Goal: Transaction & Acquisition: Purchase product/service

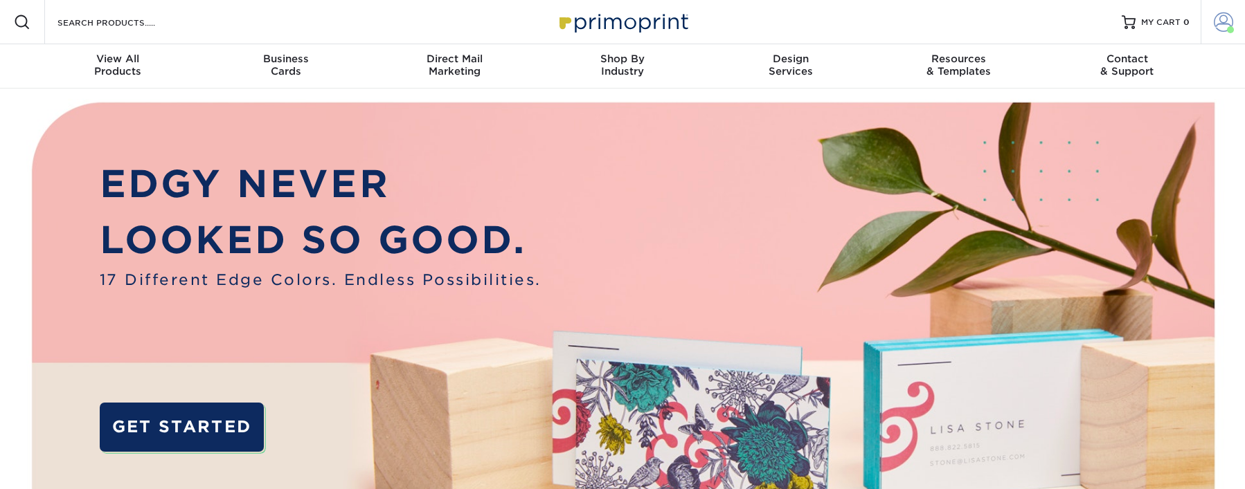
click at [1222, 18] on span at bounding box center [1222, 21] width 19 height 19
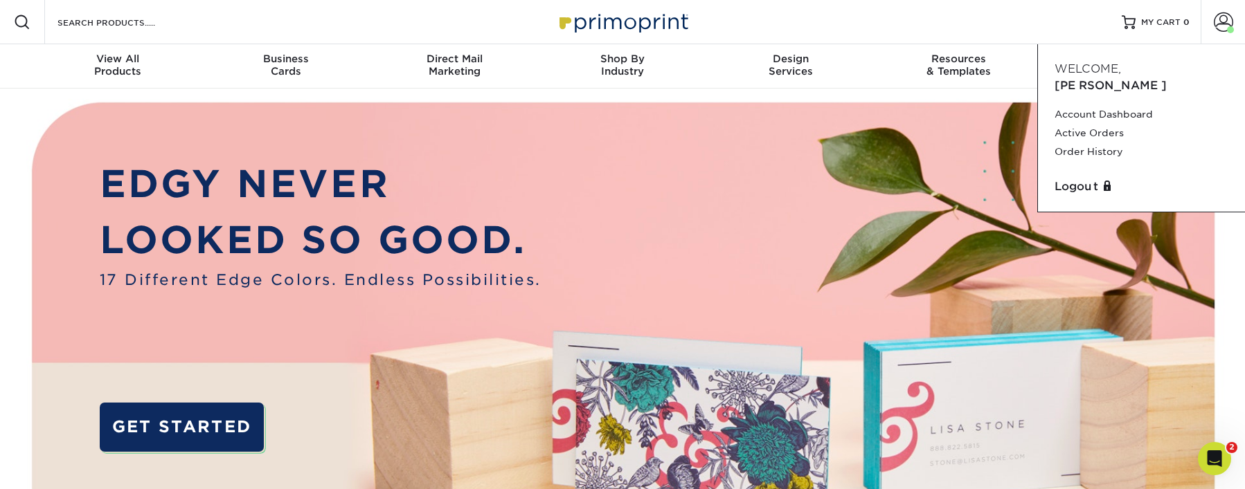
click at [887, 30] on div "Resources Menu Search Products Account Welcome, Leon Account Dashboard Active O…" at bounding box center [622, 22] width 1245 height 44
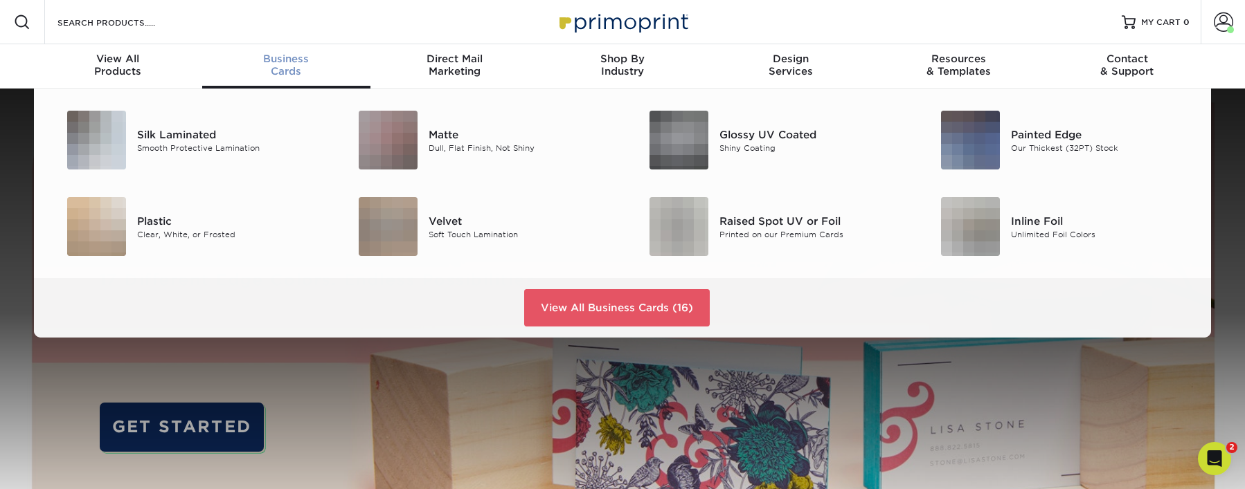
click at [284, 64] on span "Business" at bounding box center [286, 59] width 168 height 12
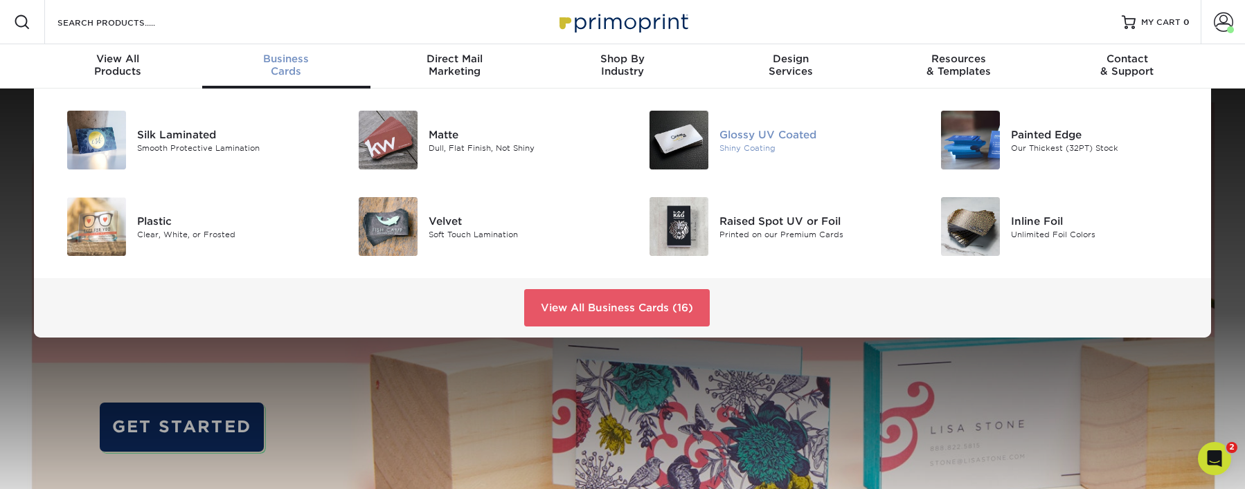
click at [757, 130] on div "Glossy UV Coated" at bounding box center [810, 134] width 183 height 15
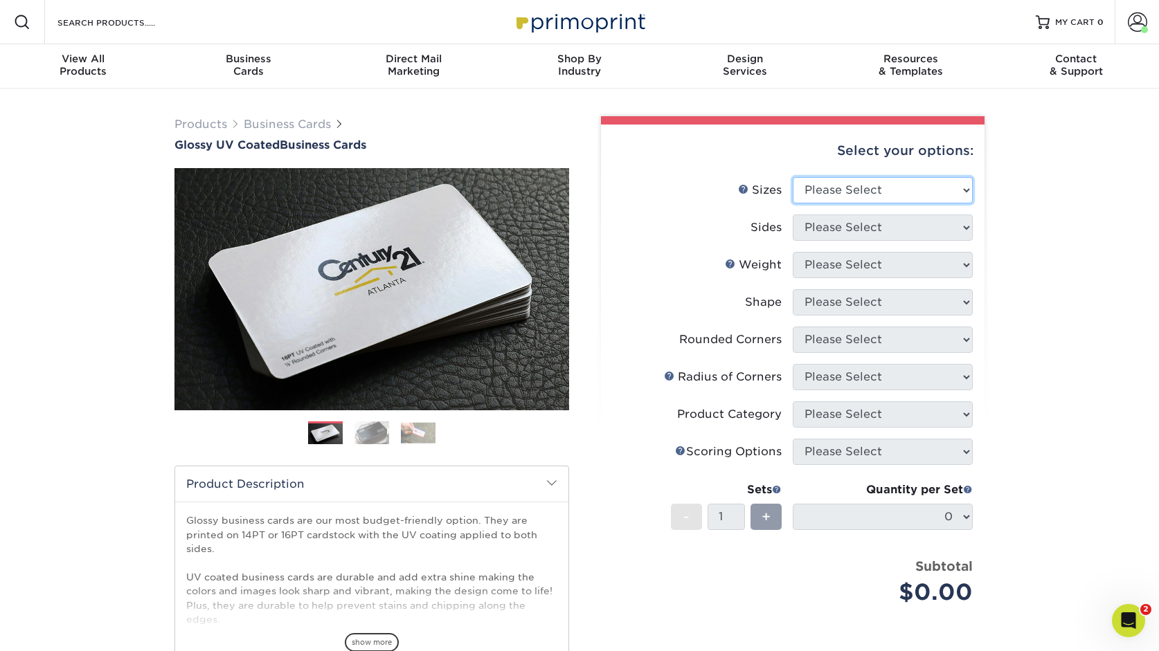
select select "2.00x3.50"
select select "13abbda7-1d64-4f25-8bb2-c179b224825d"
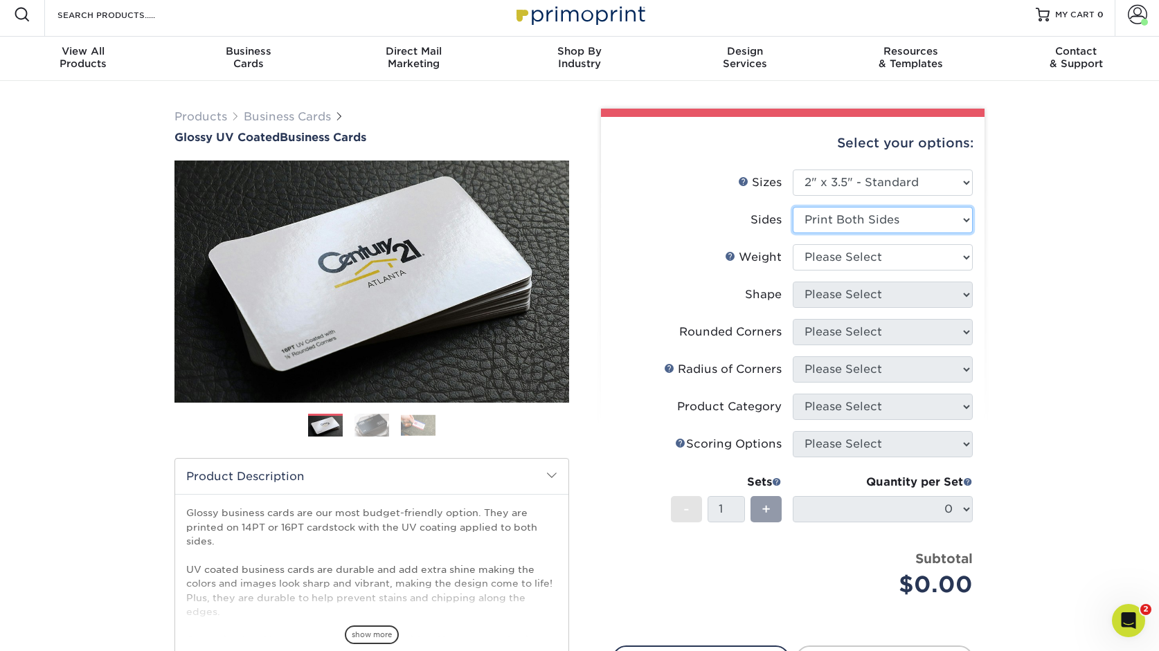
scroll to position [7, 0]
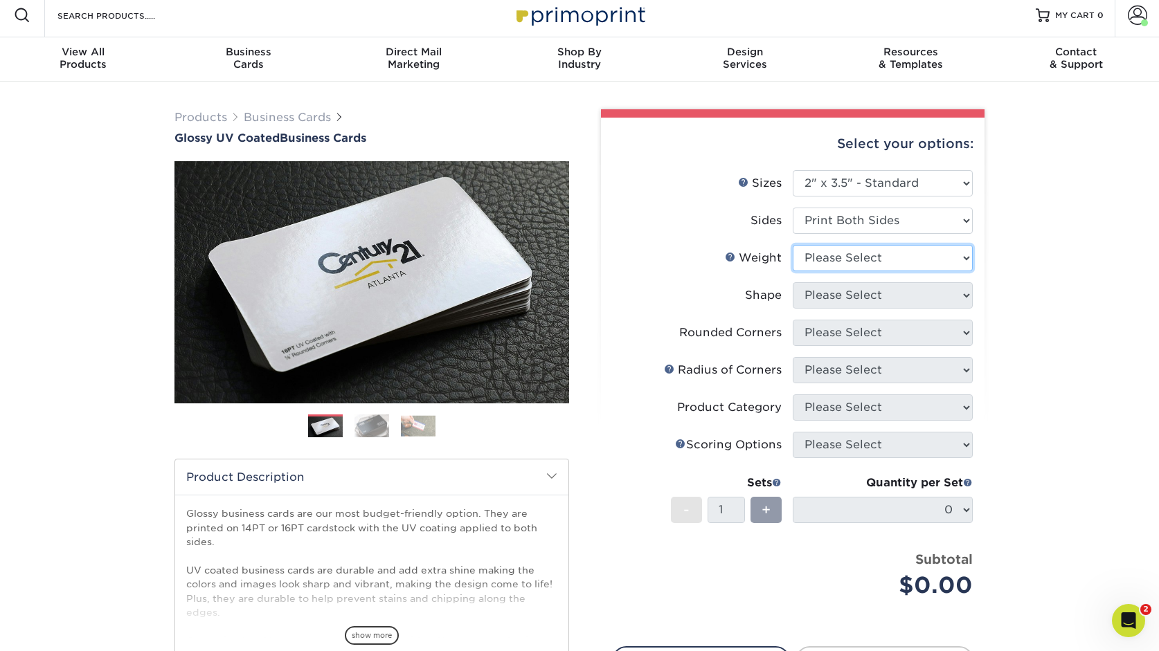
select select "16PT"
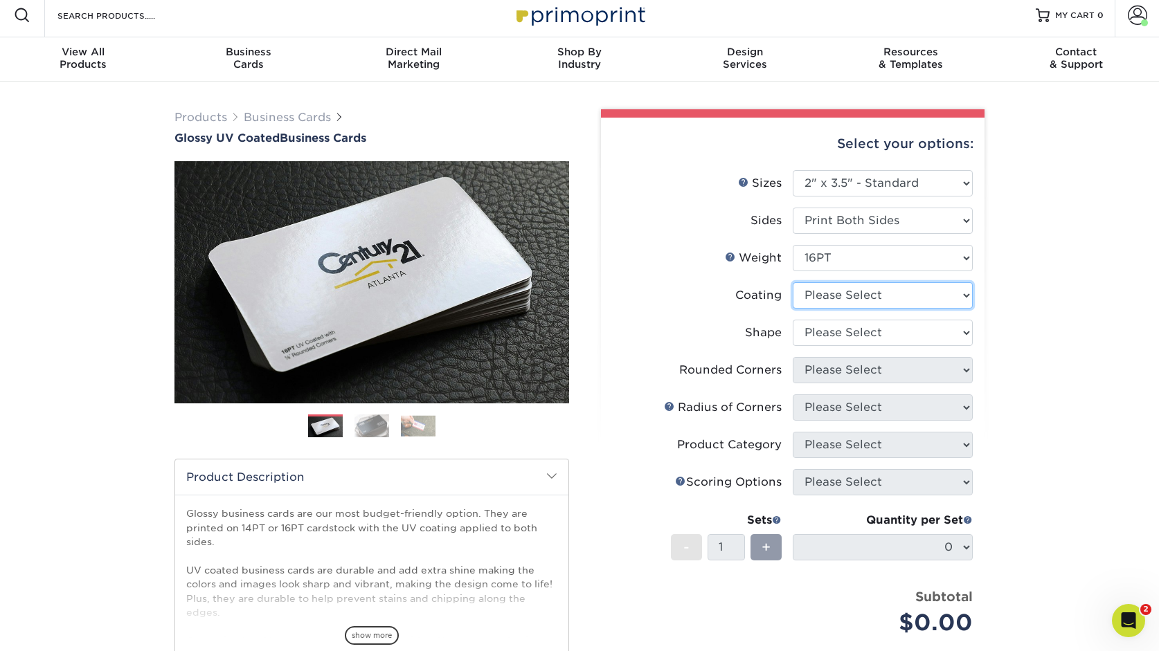
select select "ae367451-b2b8-45df-a344-0f05b6a12993"
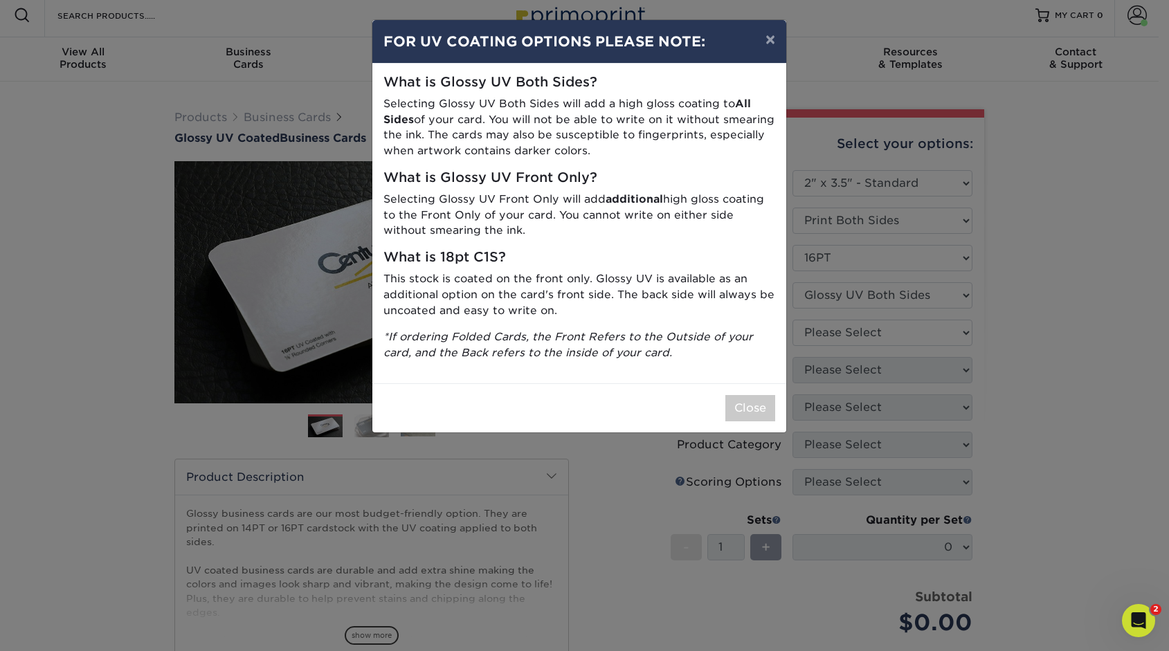
click at [765, 400] on button "Close" at bounding box center [750, 408] width 50 height 26
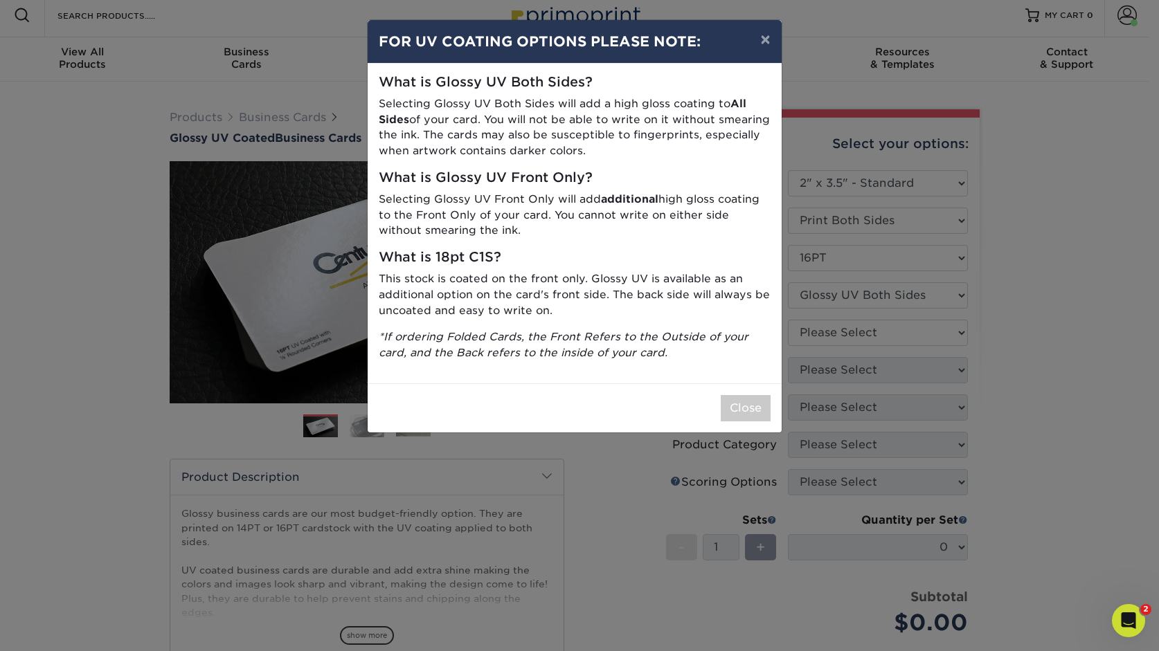
scroll to position [8, 0]
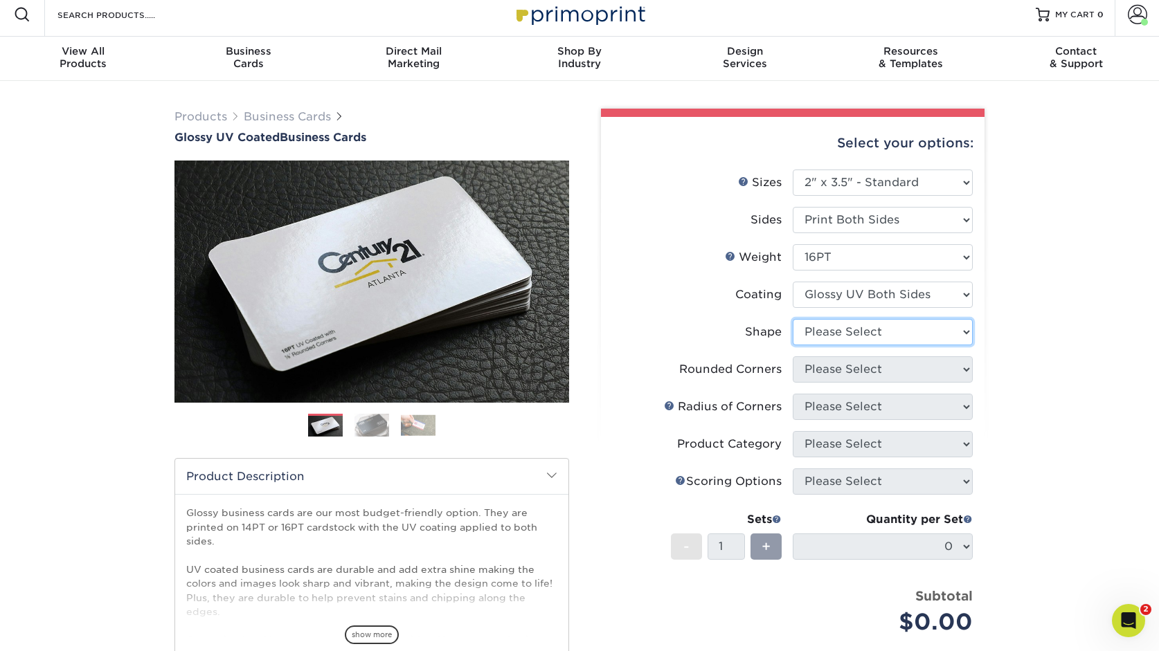
select select "standard"
select select "0"
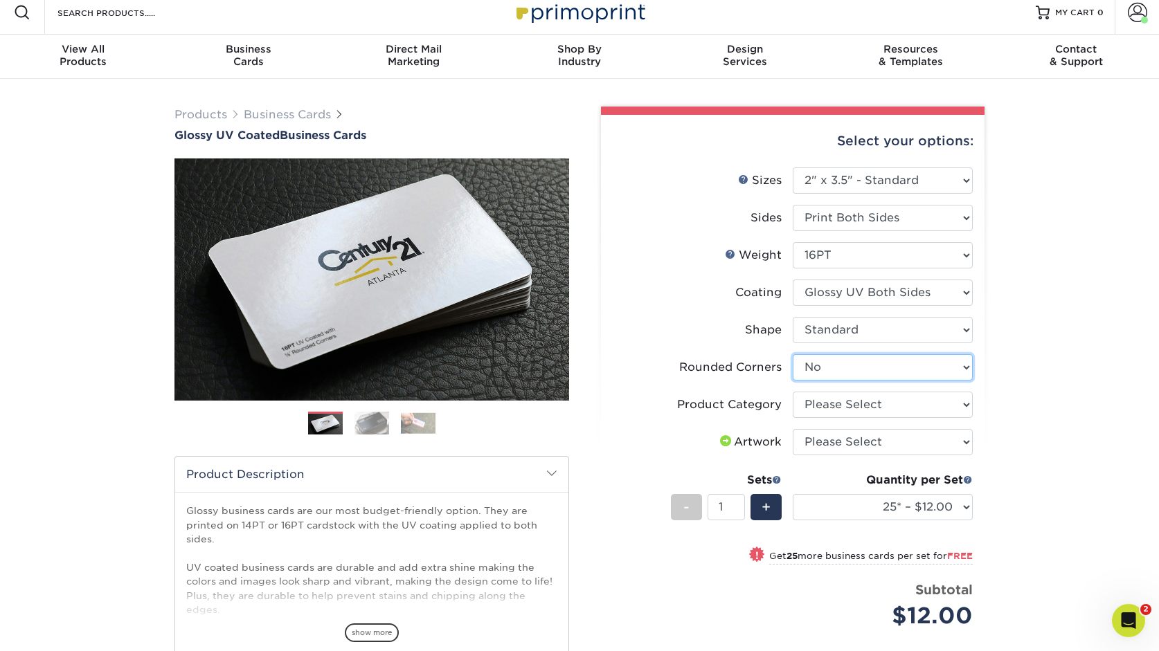
scroll to position [11, 0]
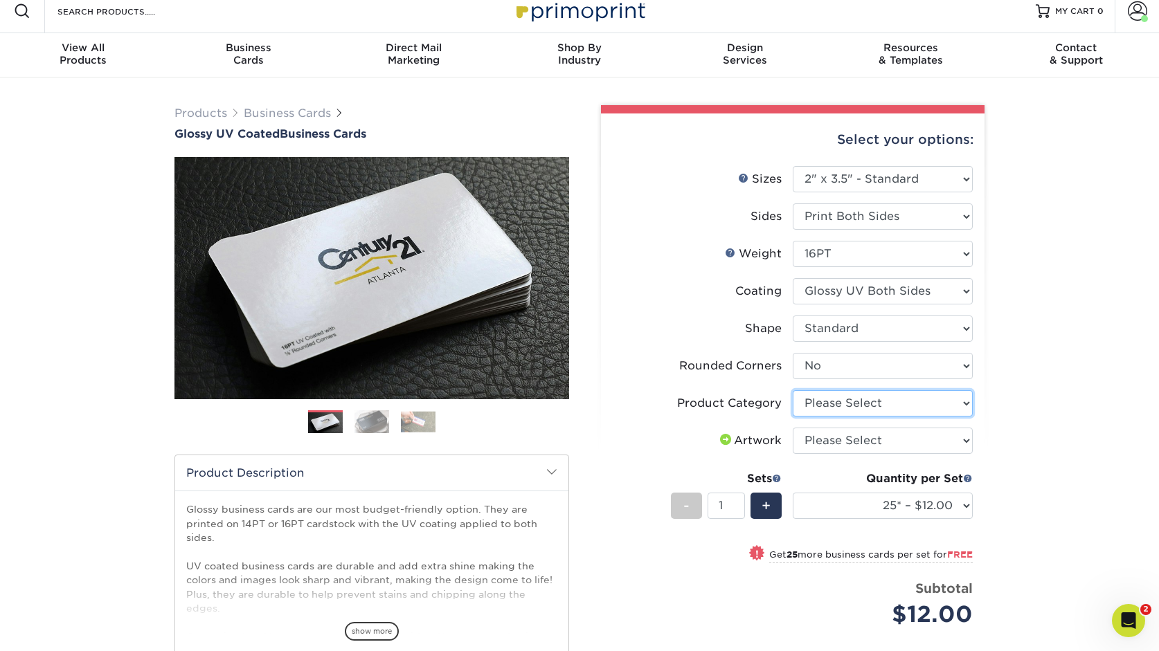
select select "3b5148f1-0588-4f88-a218-97bcfdce65c1"
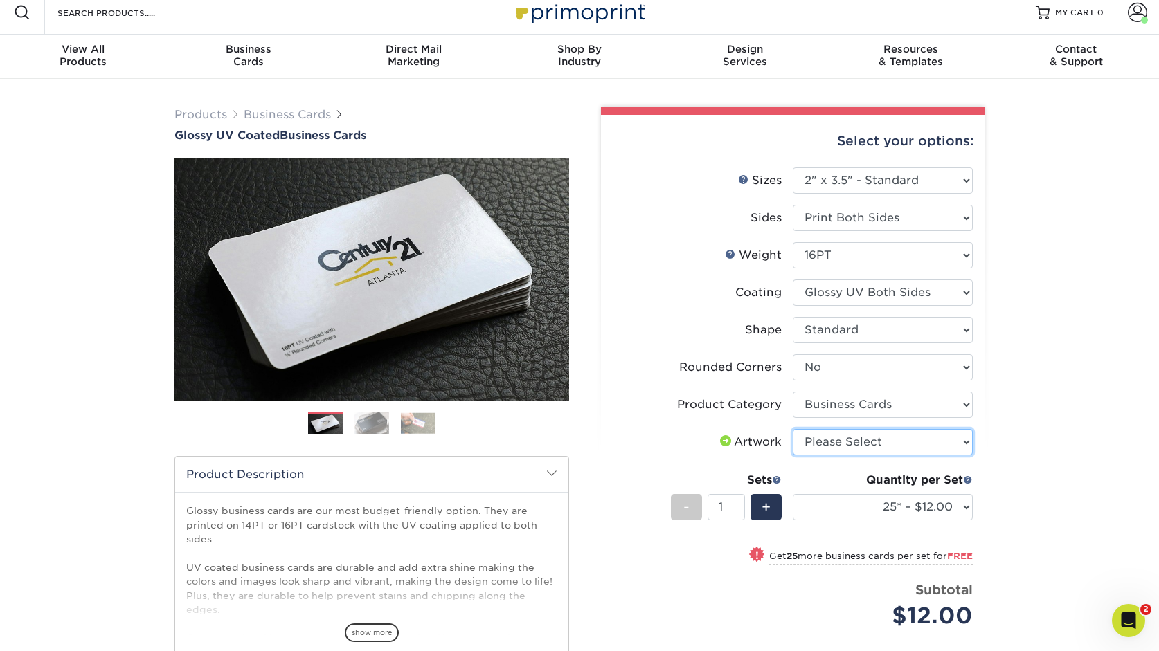
select select "upload"
select select "250* – $21.00"
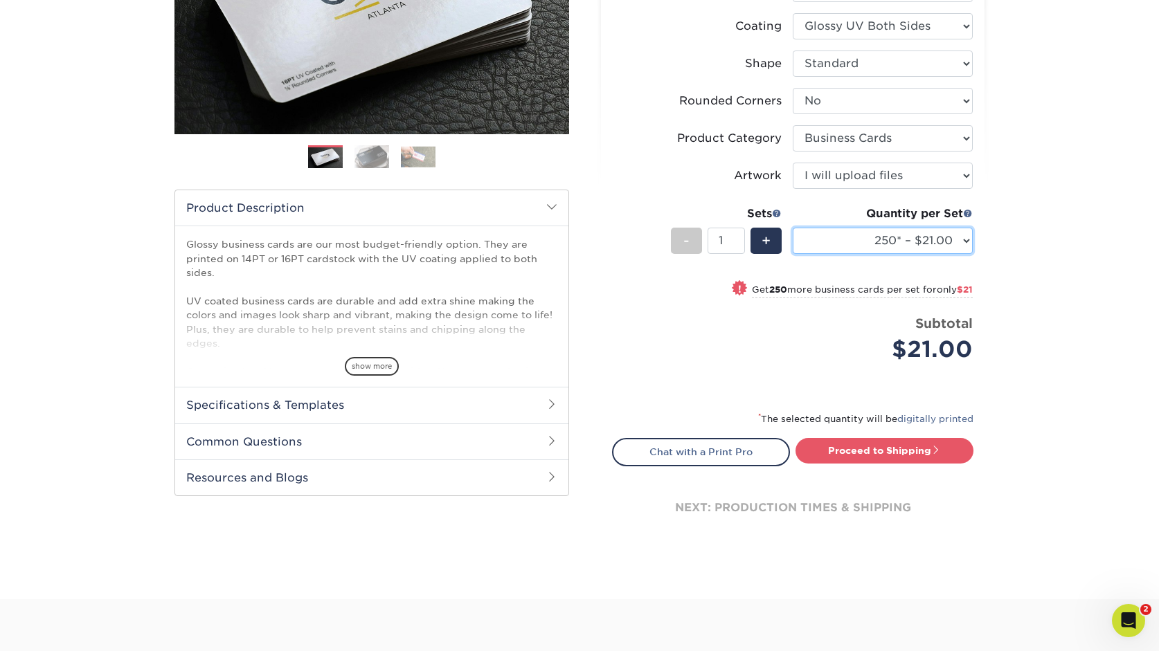
scroll to position [278, 0]
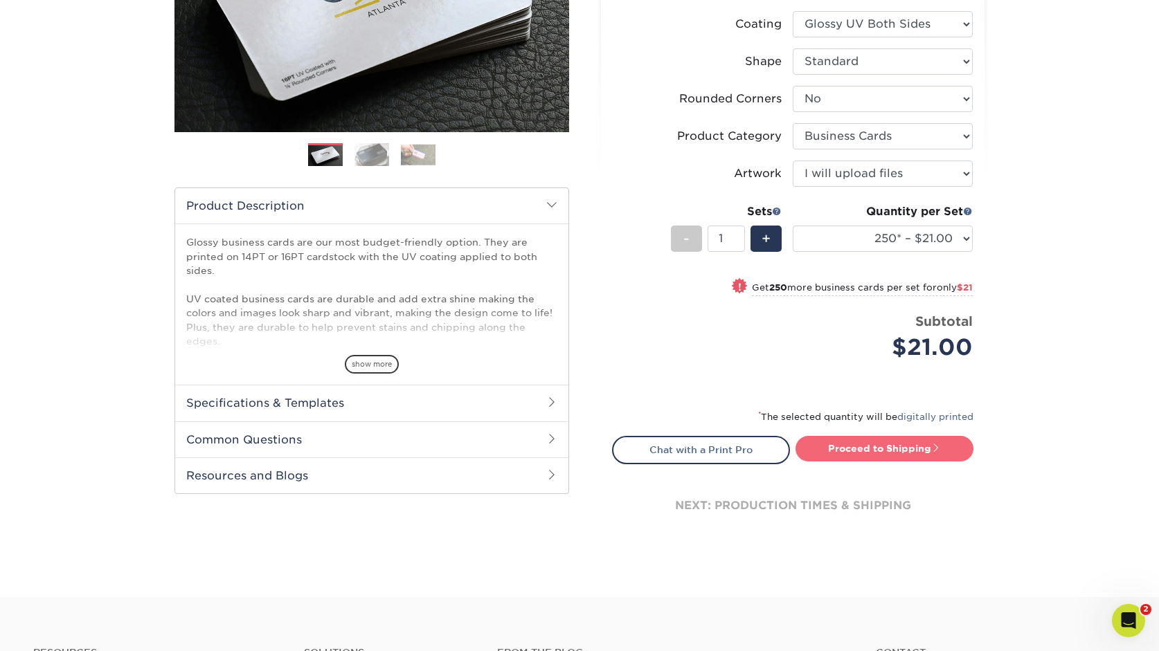
click at [914, 448] on link "Proceed to Shipping" at bounding box center [884, 448] width 178 height 25
type input "Set 1"
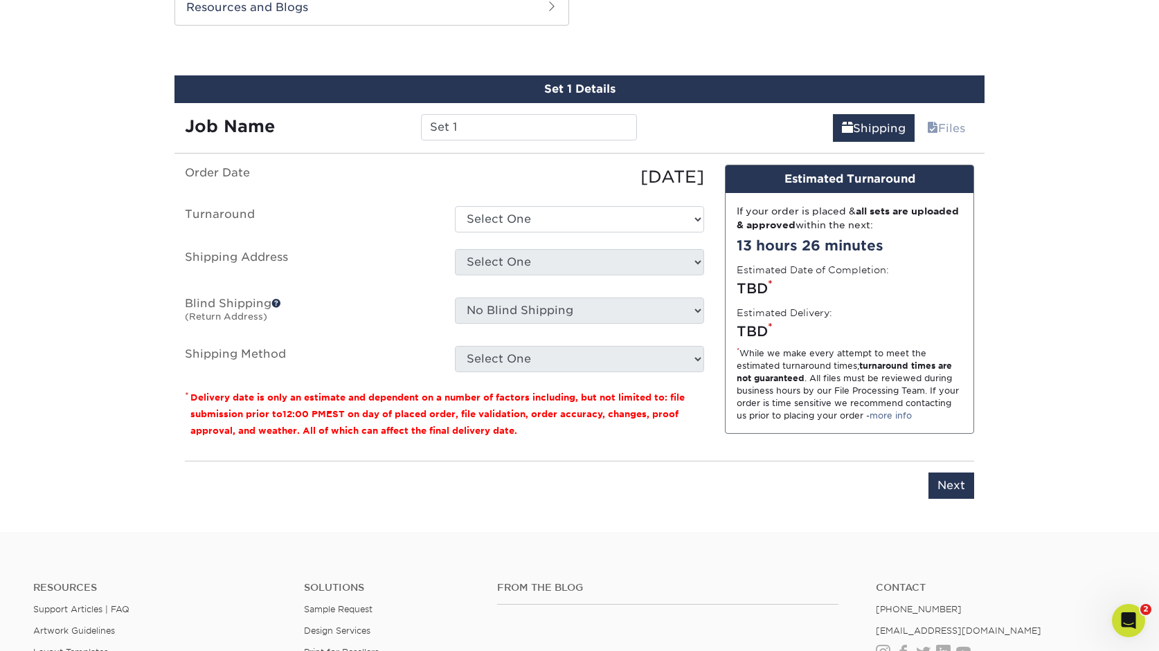
scroll to position [751, 0]
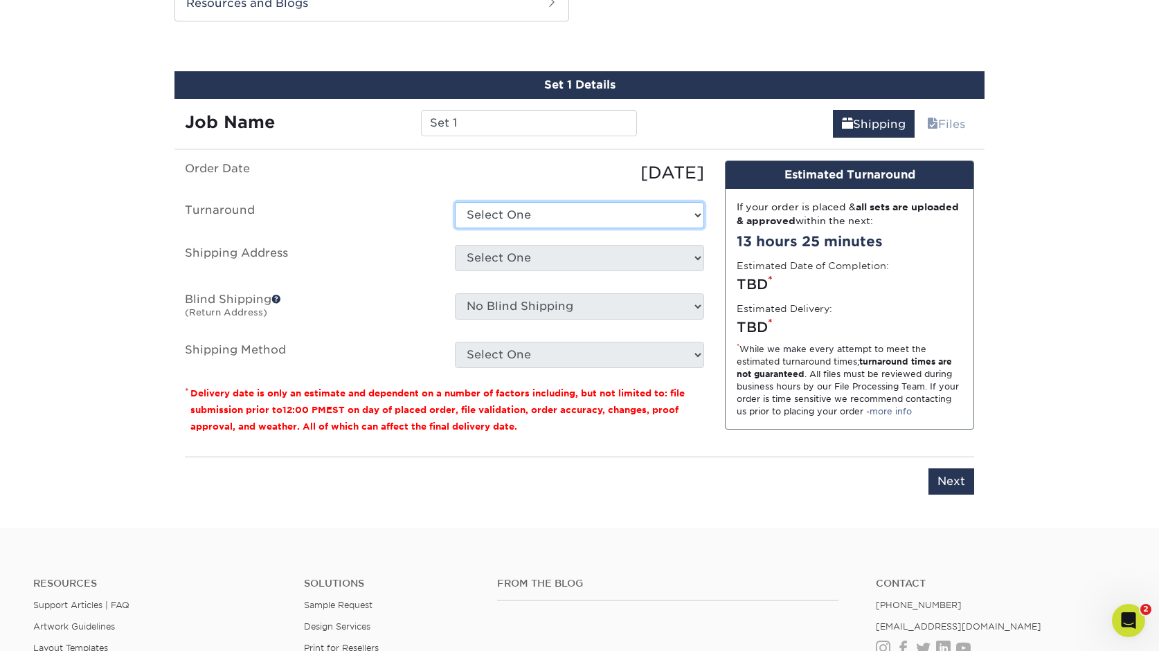
select select "274e0e85-5bbe-4acd-ae79-b59ebbc106a6"
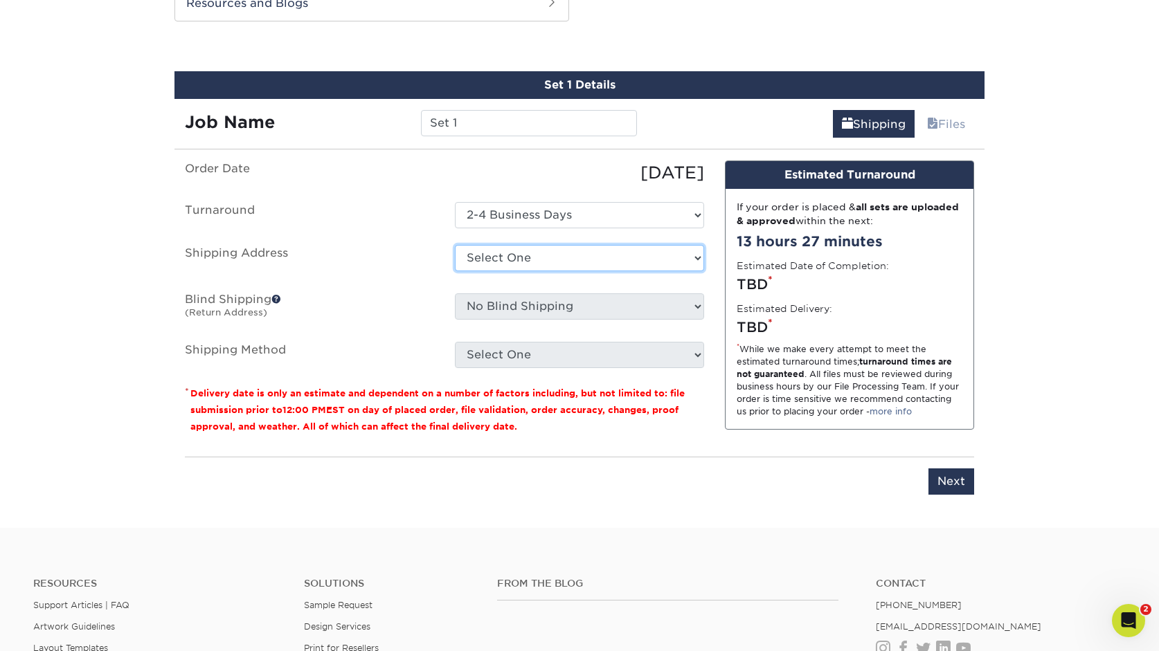
select select "240689"
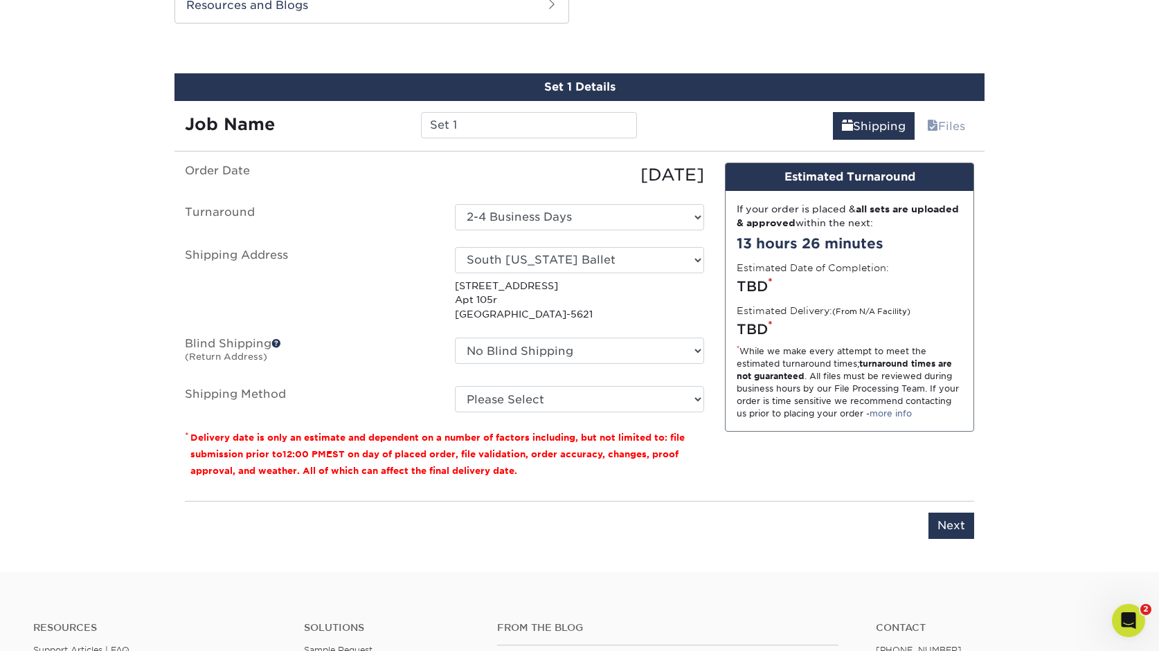
scroll to position [749, 0]
select select "03"
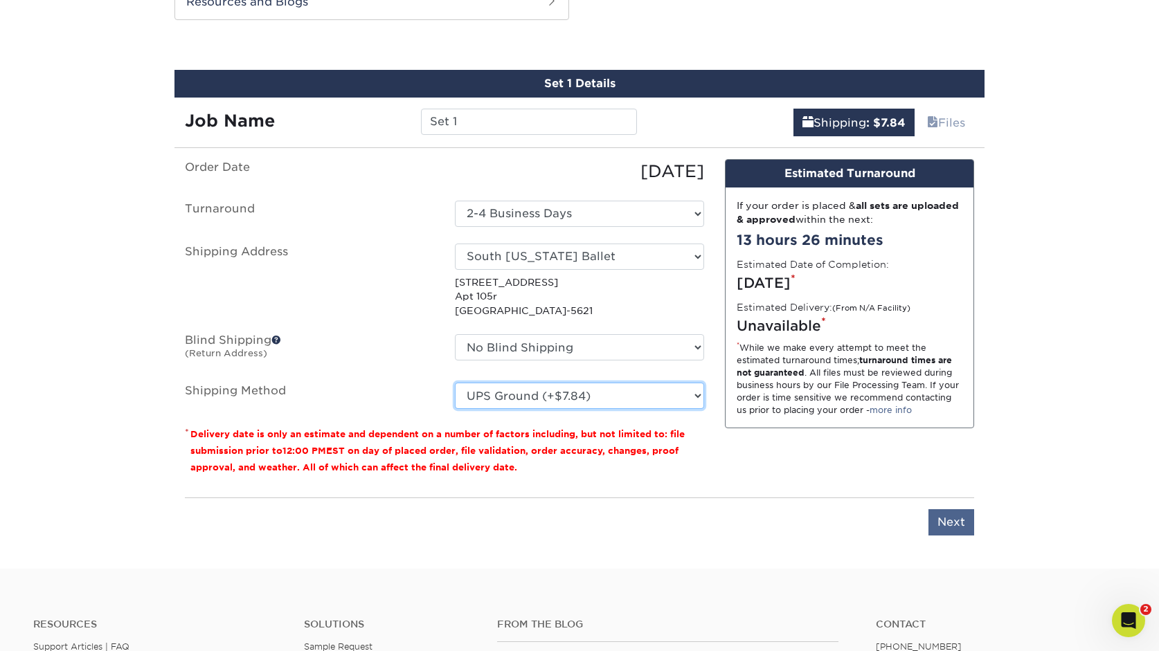
scroll to position [754, 0]
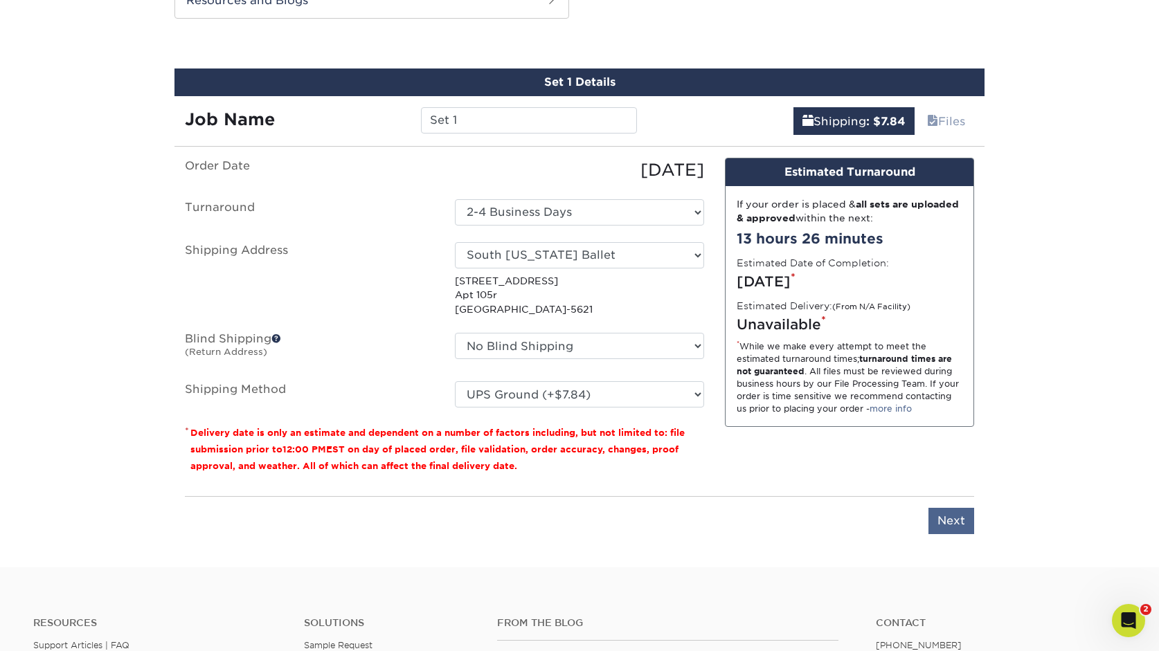
click at [953, 489] on input "Next" at bounding box center [951, 521] width 46 height 26
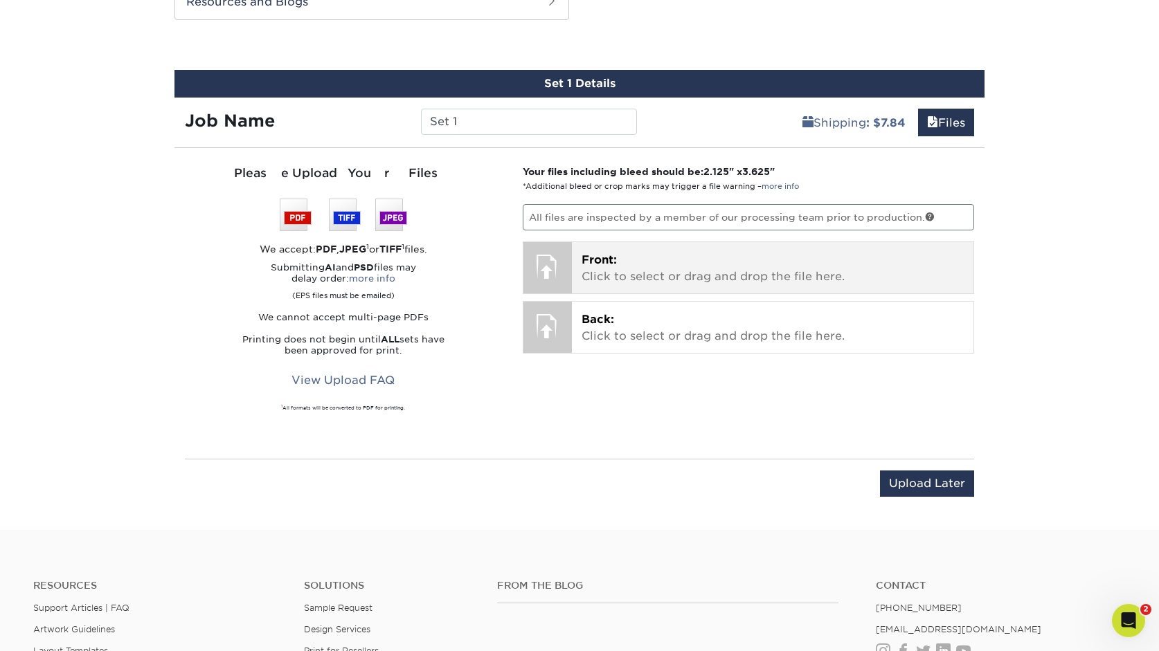
scroll to position [752, 1]
click at [622, 275] on p "Front: Click to select or drag and drop the file here." at bounding box center [772, 268] width 383 height 33
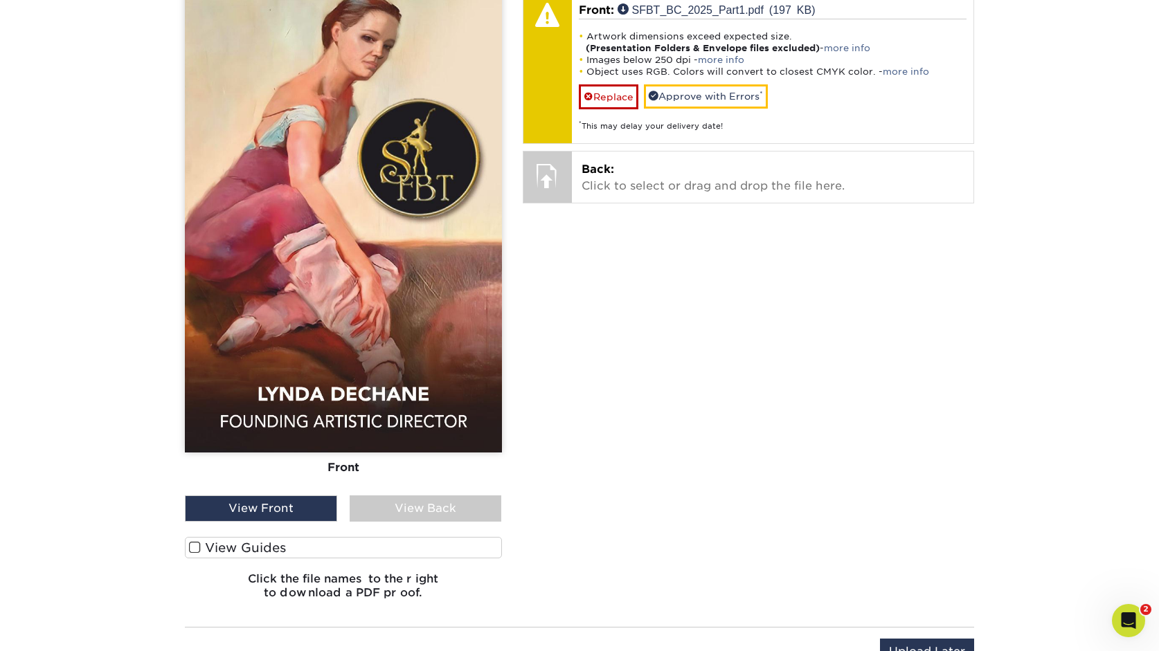
scroll to position [1008, 0]
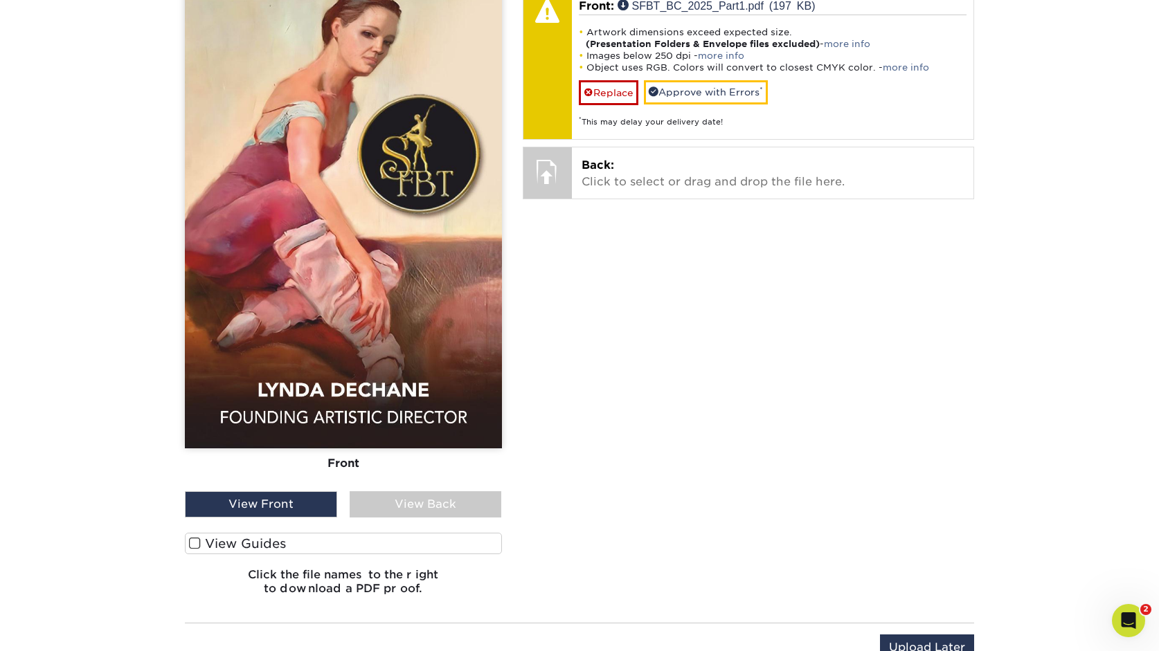
click at [238, 489] on label "View Guides" at bounding box center [343, 543] width 317 height 21
click at [0, 0] on input "View Guides" at bounding box center [0, 0] width 0 height 0
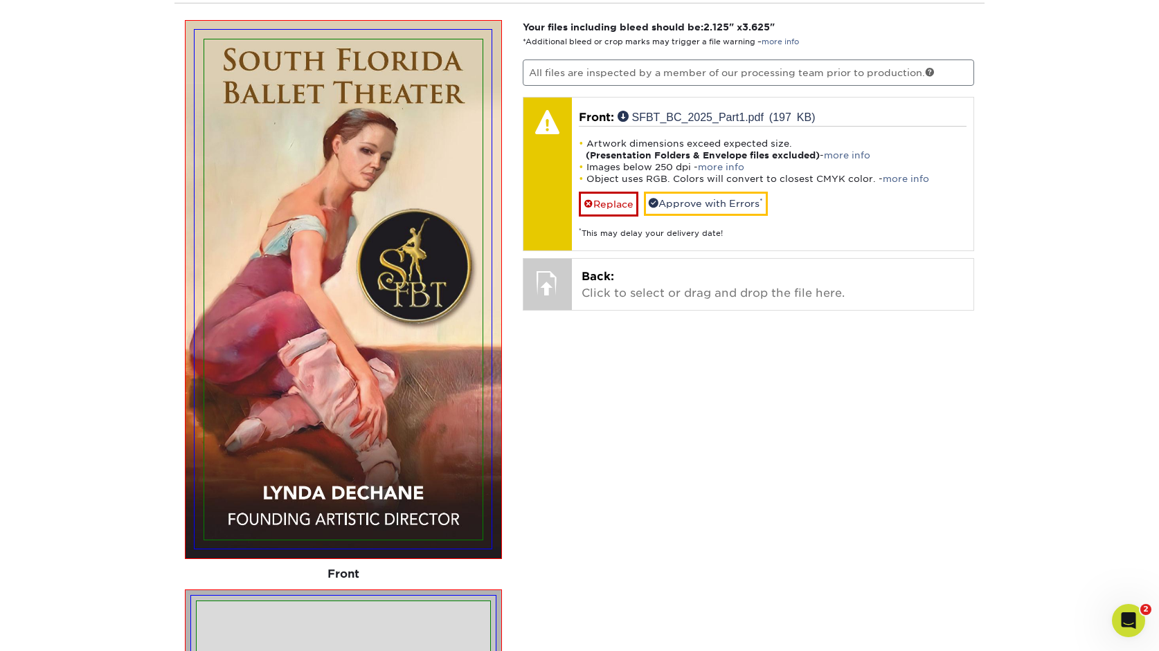
scroll to position [894, 0]
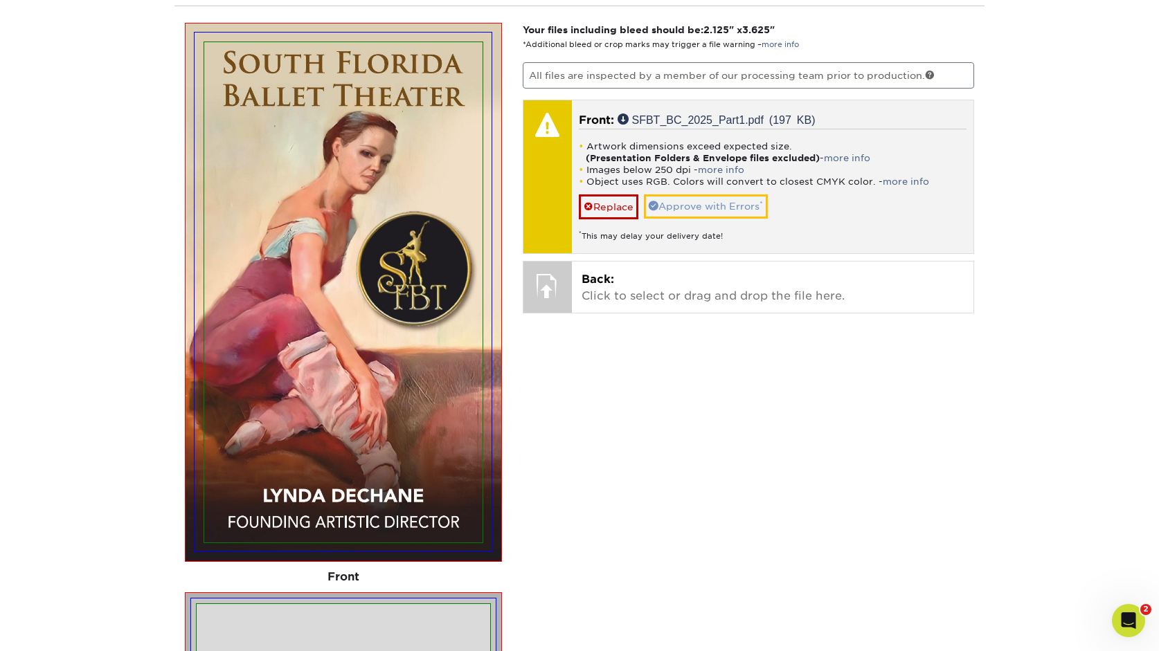
click at [730, 207] on link "Approve with Errors *" at bounding box center [706, 206] width 124 height 24
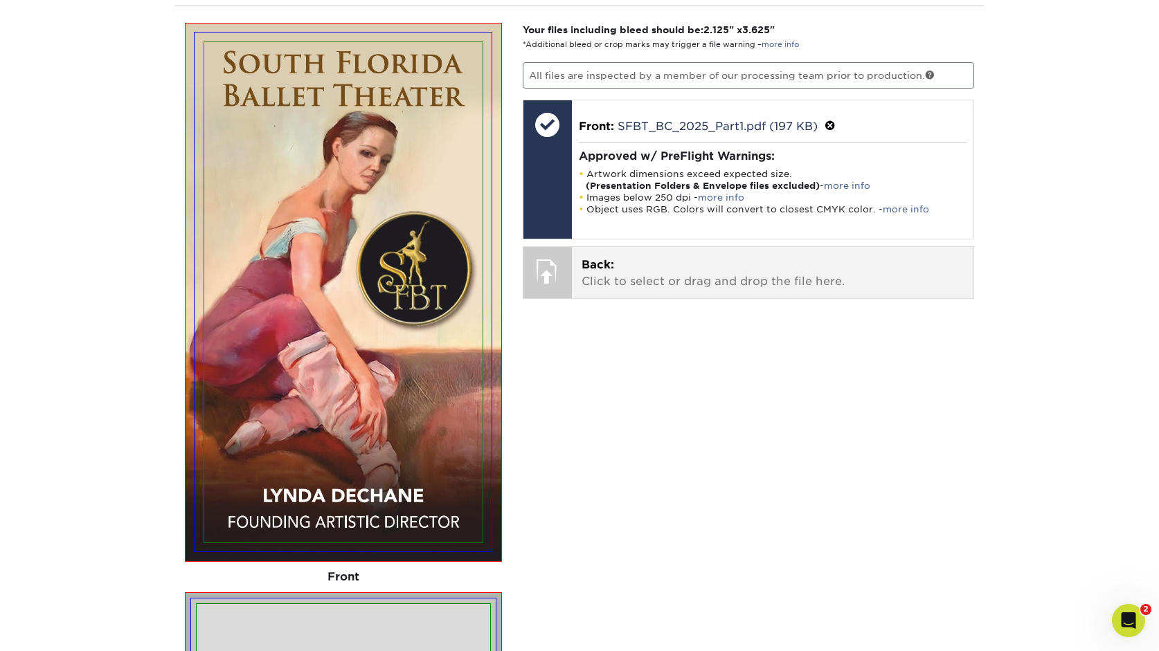
click at [625, 274] on p "Back: Click to select or drag and drop the file here." at bounding box center [772, 273] width 383 height 33
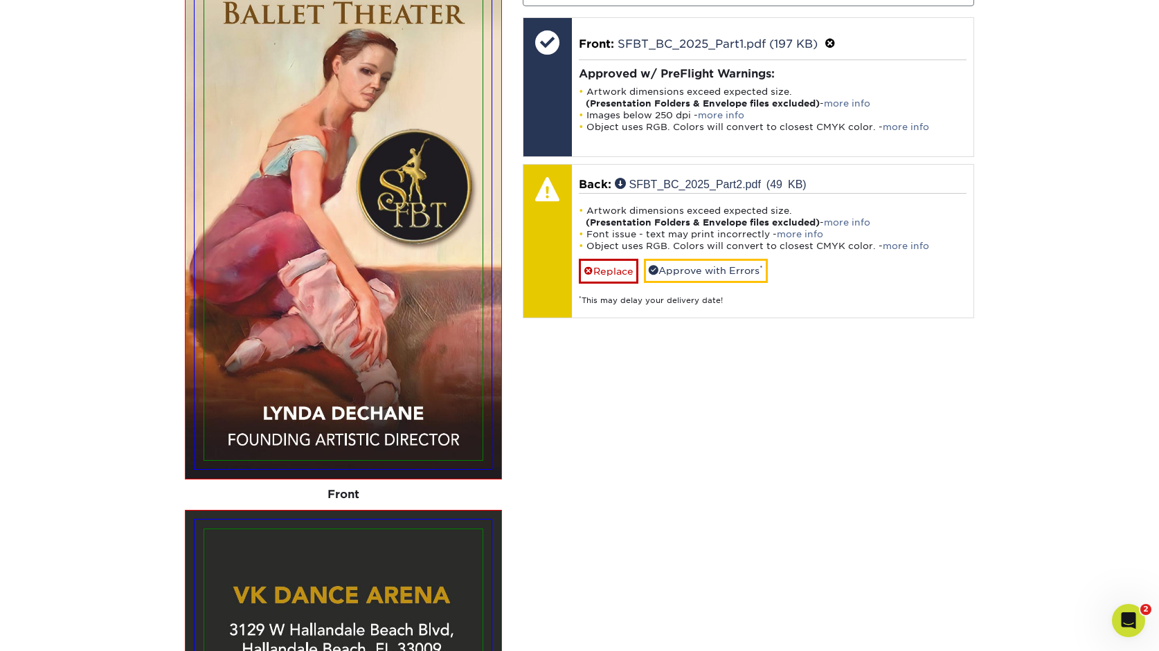
scroll to position [959, 0]
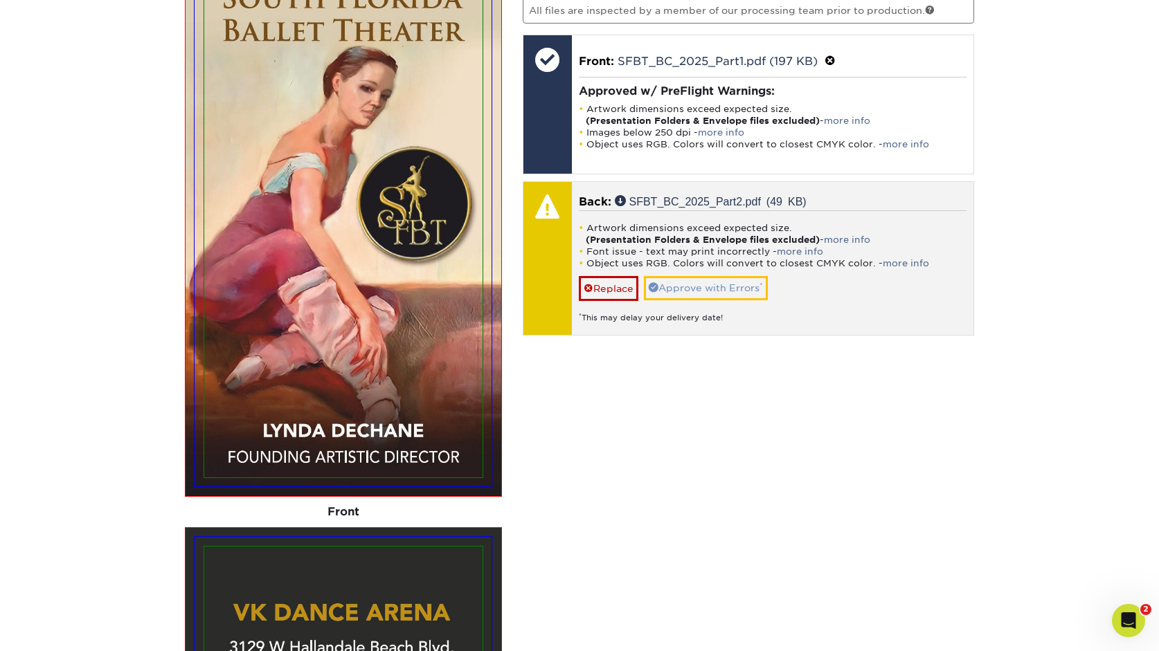
click at [754, 289] on link "Approve with Errors *" at bounding box center [706, 288] width 124 height 24
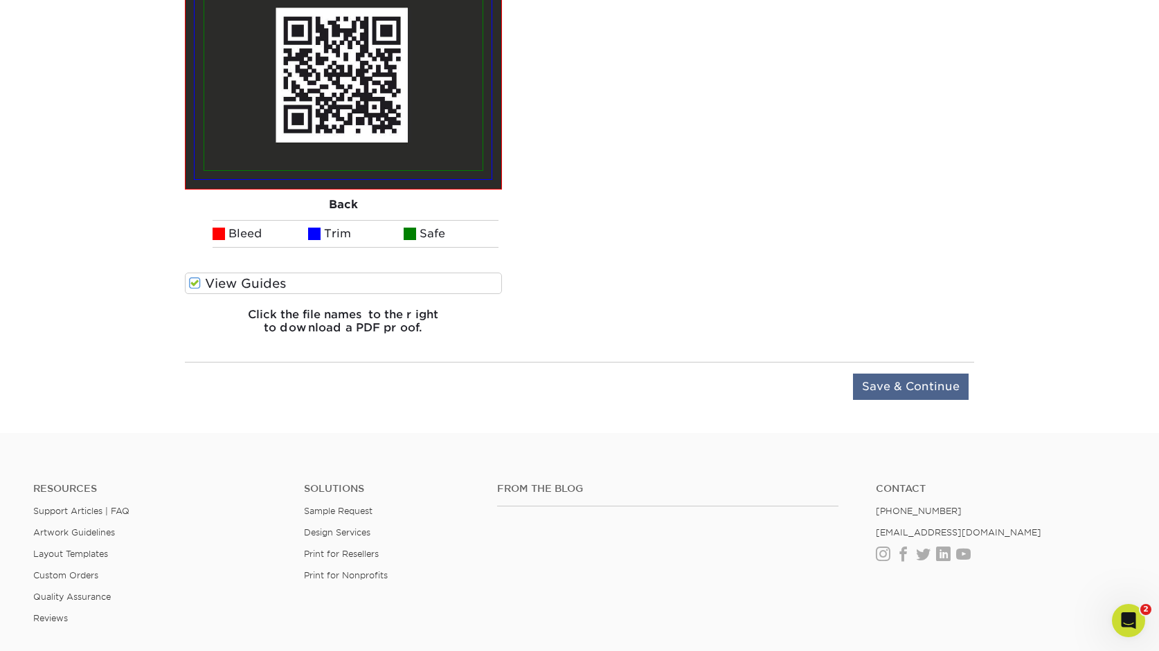
click at [934, 386] on input "Save & Continue" at bounding box center [911, 387] width 116 height 26
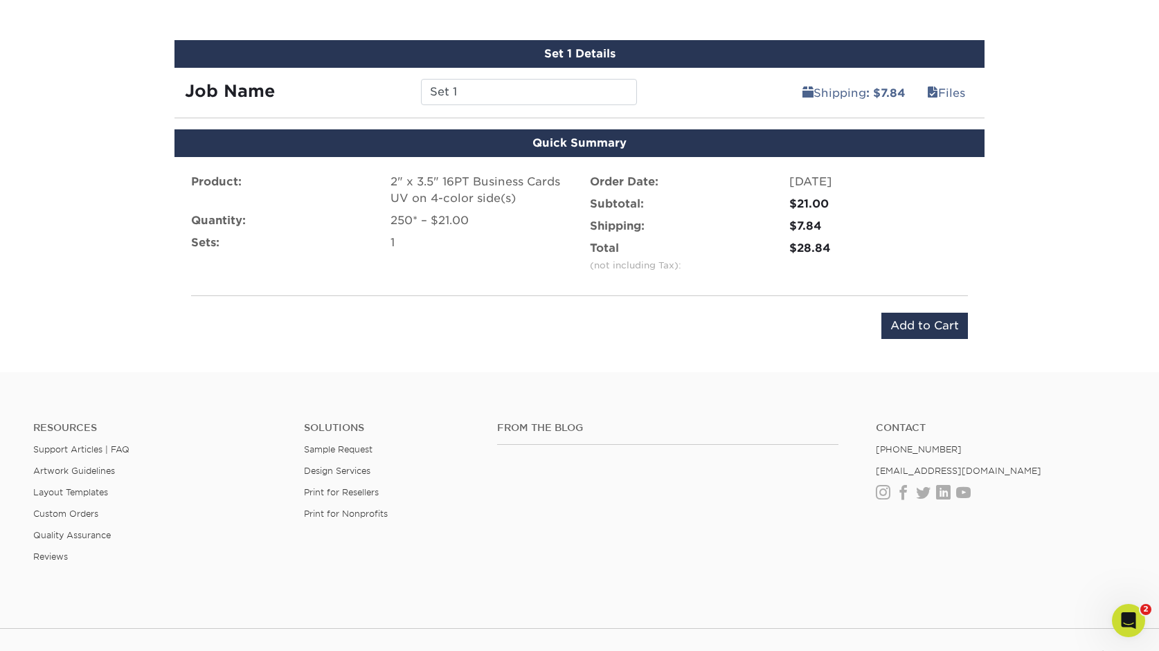
scroll to position [770, 0]
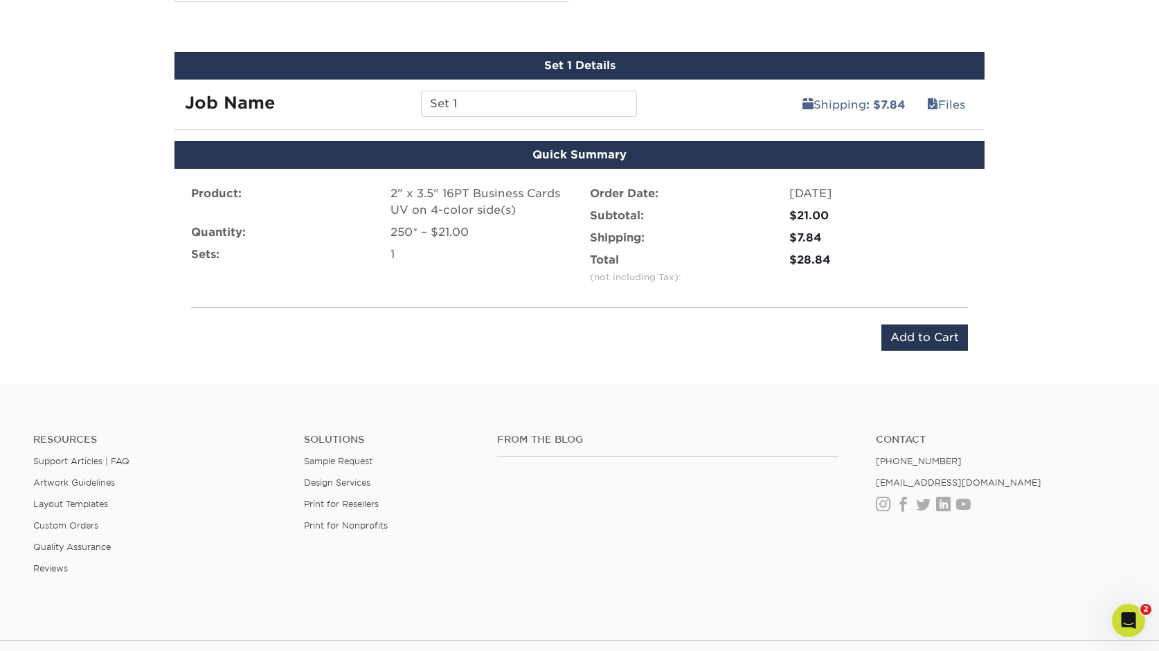
click at [934, 334] on input "Add to Cart" at bounding box center [924, 338] width 87 height 26
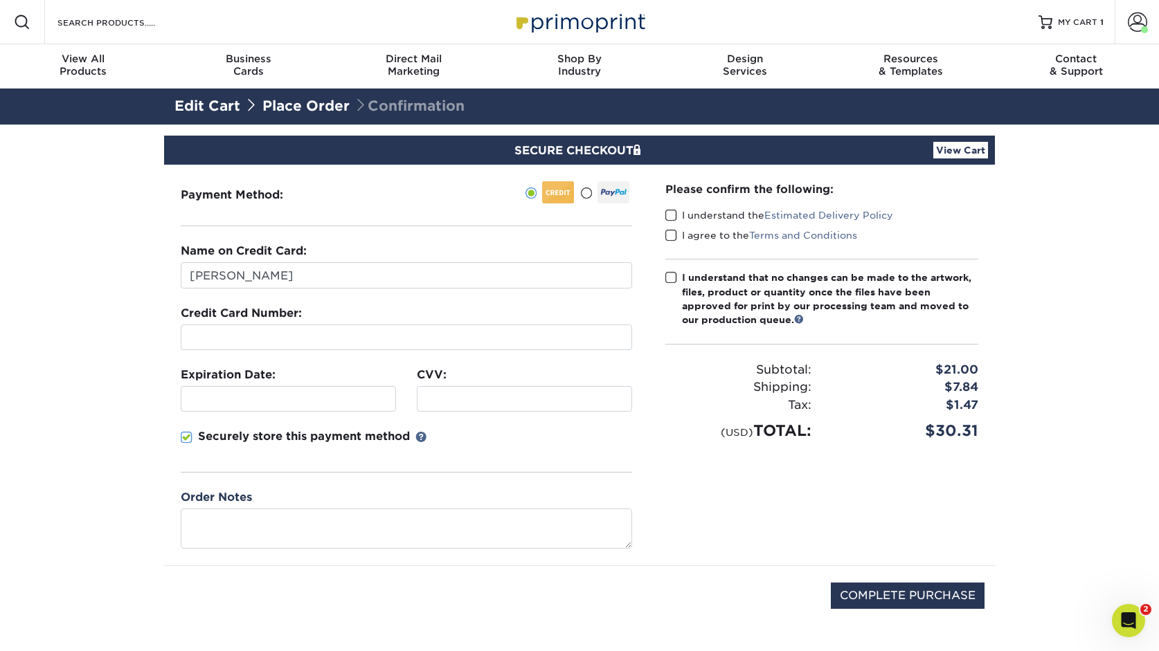
click at [330, 104] on link "Place Order" at bounding box center [305, 106] width 87 height 17
click at [588, 196] on span at bounding box center [586, 193] width 12 height 13
click at [0, 0] on input "radio" at bounding box center [0, 0] width 0 height 0
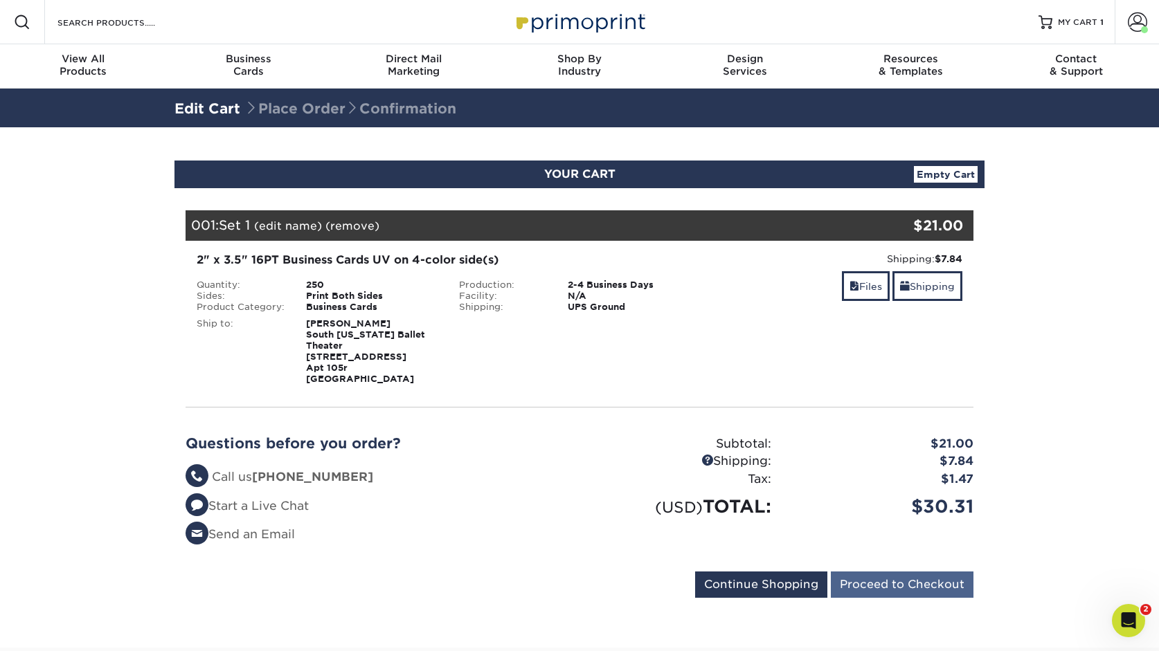
click at [933, 582] on input "Proceed to Checkout" at bounding box center [902, 585] width 143 height 26
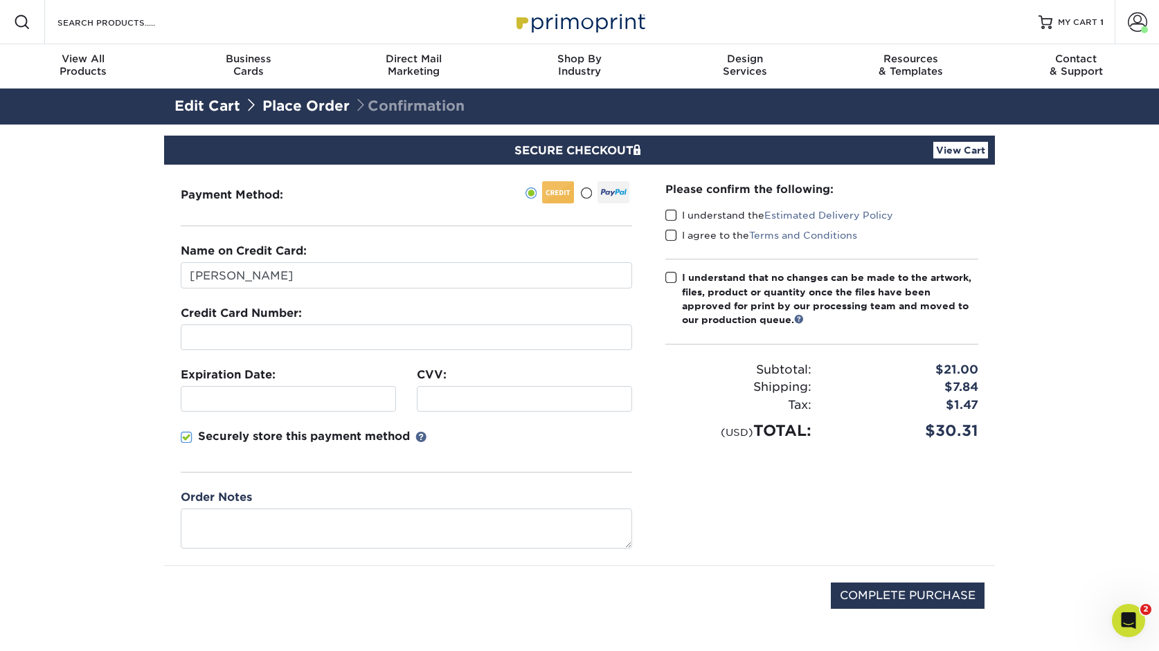
click at [587, 192] on span at bounding box center [586, 193] width 12 height 13
click at [0, 0] on input "radio" at bounding box center [0, 0] width 0 height 0
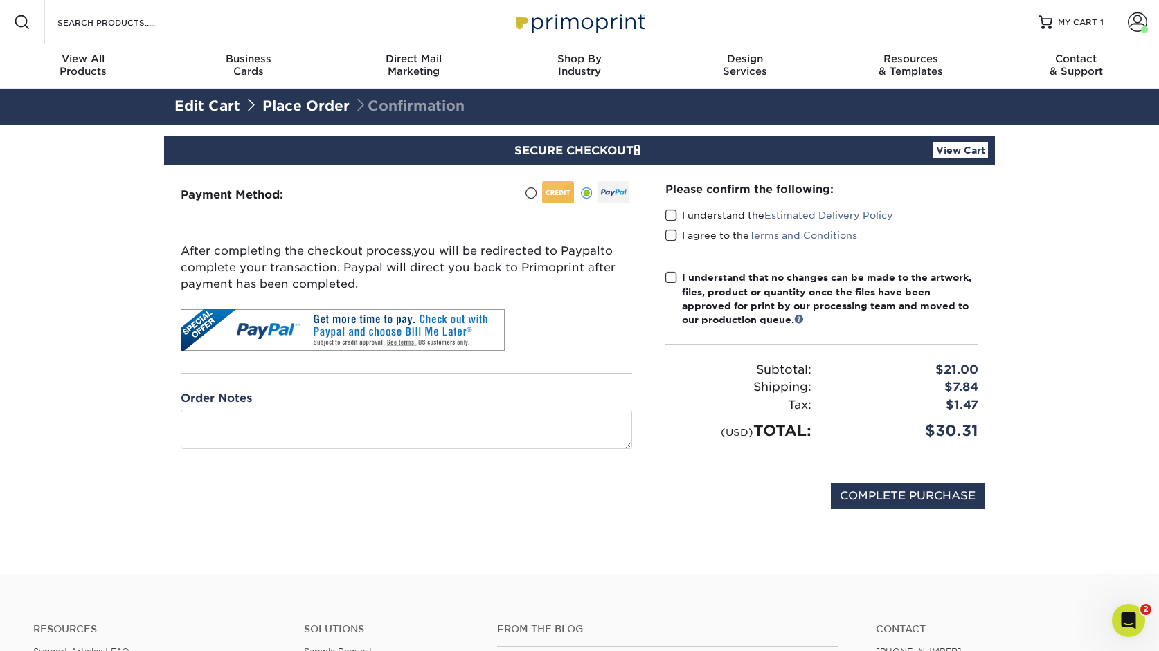
drag, startPoint x: 672, startPoint y: 217, endPoint x: 671, endPoint y: 228, distance: 11.1
click at [672, 217] on span at bounding box center [671, 215] width 12 height 13
click at [0, 0] on input "I understand the Estimated Delivery Policy" at bounding box center [0, 0] width 0 height 0
click at [670, 233] on span at bounding box center [671, 235] width 12 height 13
click at [0, 0] on input "I agree to the Terms and Conditions" at bounding box center [0, 0] width 0 height 0
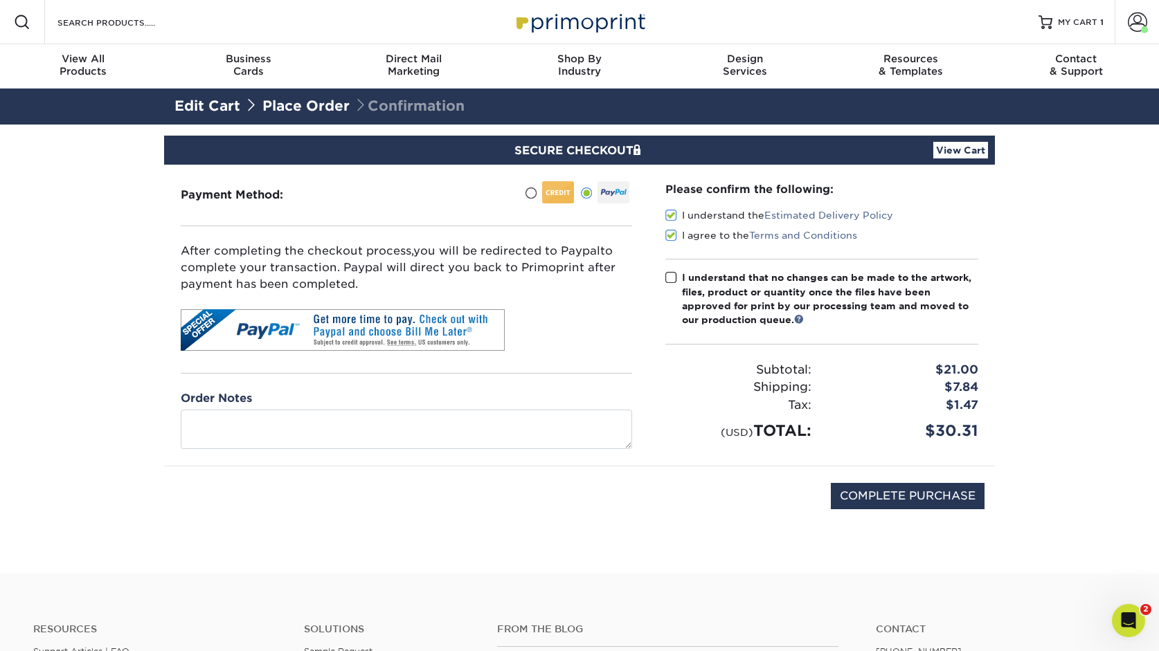
click at [669, 278] on span at bounding box center [671, 277] width 12 height 13
click at [0, 0] on input "I understand that no changes can be made to the artwork, files, product or quan…" at bounding box center [0, 0] width 0 height 0
click at [900, 493] on input "COMPLETE PURCHASE" at bounding box center [908, 496] width 154 height 26
type input "PROCESSING, PLEASE WAIT..."
